Goal: Transaction & Acquisition: Purchase product/service

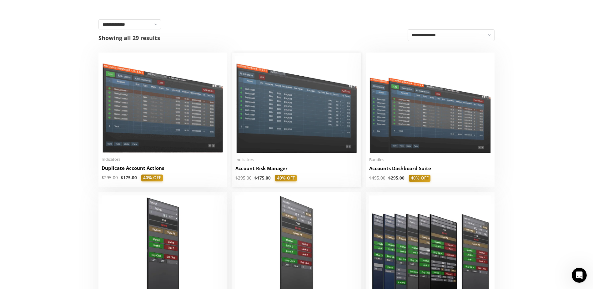
scroll to position [125, 0]
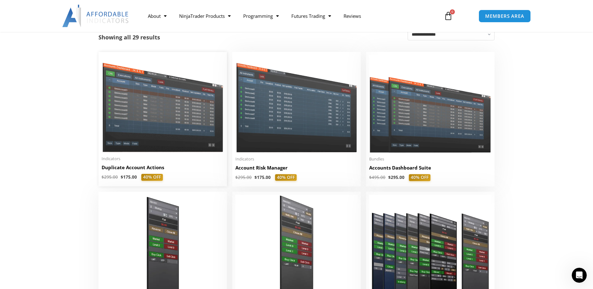
click at [209, 106] on img at bounding box center [163, 103] width 122 height 97
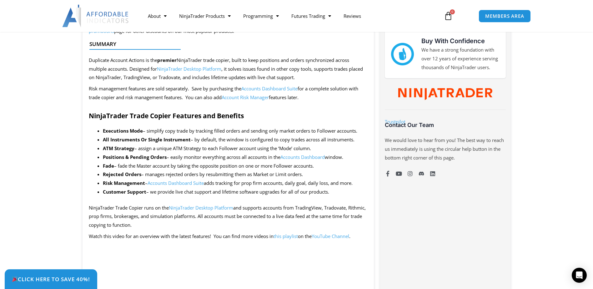
scroll to position [250, 0]
